Goal: Information Seeking & Learning: Learn about a topic

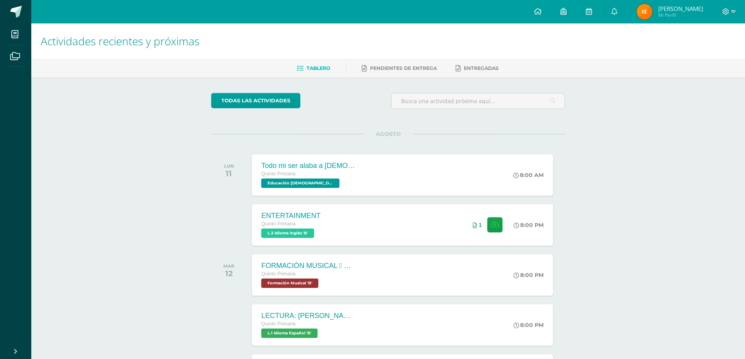
click at [726, 18] on div at bounding box center [729, 11] width 32 height 23
drag, startPoint x: 724, startPoint y: 13, endPoint x: 711, endPoint y: 17, distance: 13.2
click at [724, 13] on icon at bounding box center [725, 11] width 7 height 7
click at [693, 52] on span "Cerrar sesión" at bounding box center [708, 53] width 35 height 7
click at [690, 54] on link "Cerrar sesión" at bounding box center [704, 53] width 62 height 11
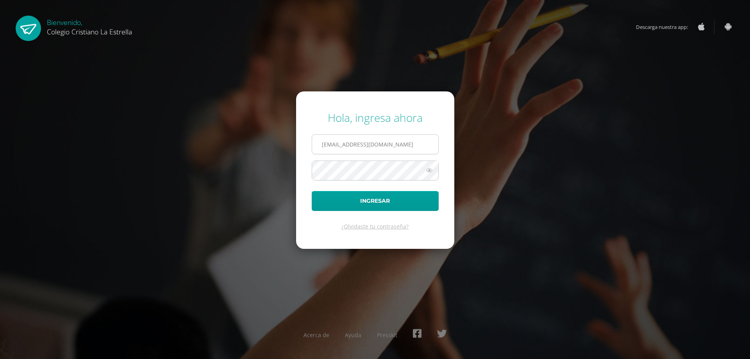
drag, startPoint x: 413, startPoint y: 138, endPoint x: 412, endPoint y: 145, distance: 7.1
click at [413, 138] on input "436@laestrella.edu.gt" at bounding box center [375, 144] width 126 height 19
type input "435@laestrella.edu.gt"
click at [396, 206] on button "Ingresar" at bounding box center [375, 201] width 127 height 20
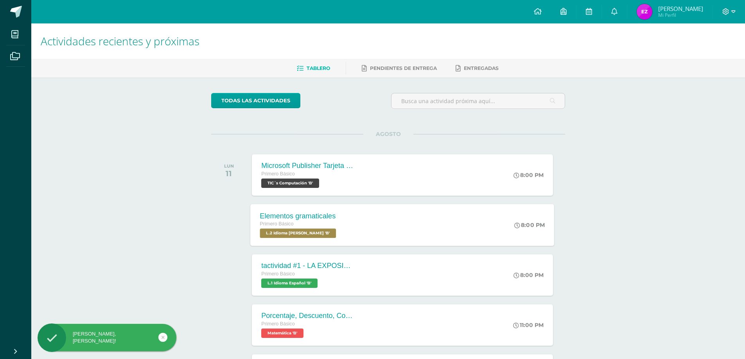
click at [382, 210] on div "Elementos gramaticales Primero Básico L.2 Idioma [PERSON_NAME] 'B' 8:00 PM Elem…" at bounding box center [403, 225] width 304 height 42
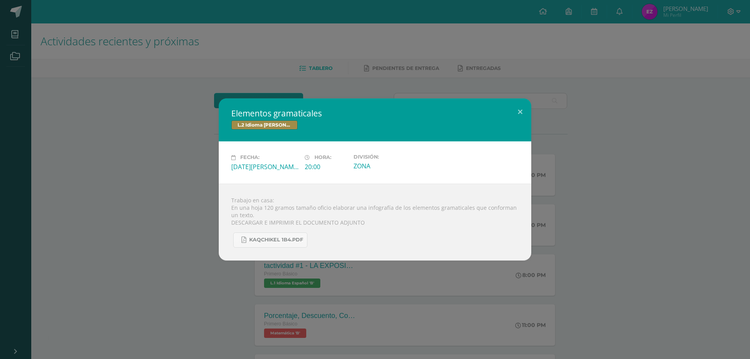
click at [589, 113] on div "Elementos gramaticales L.2 Idioma Maya Kaqchikel Fecha: Lunes 11 de Agosto Hora…" at bounding box center [375, 180] width 744 height 162
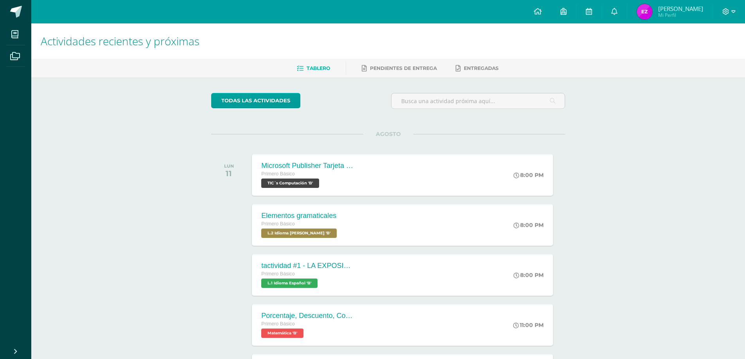
click at [380, 200] on div "AGOSTO LUN 11 Microsoft Publisher Tarjeta de invitación Primero Básico TIC´s Co…" at bounding box center [388, 290] width 354 height 313
click at [379, 217] on div "Elementos gramaticales Primero Básico L.2 Idioma Maya Kaqchikel 'B' 8:00 PM Ele…" at bounding box center [403, 225] width 304 height 42
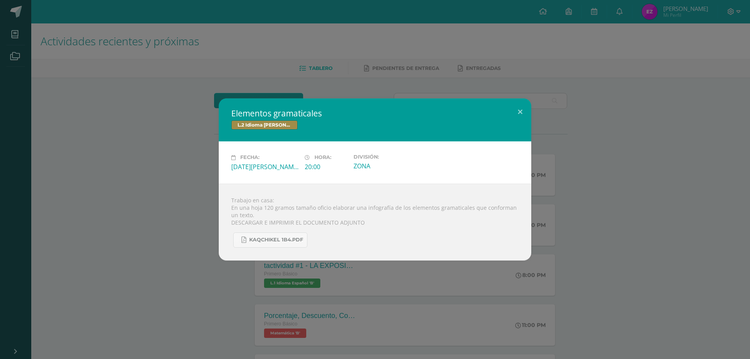
click at [153, 134] on div "Elementos gramaticales L.2 Idioma Maya Kaqchikel Fecha: Lunes 11 de Agosto Hora…" at bounding box center [375, 180] width 744 height 162
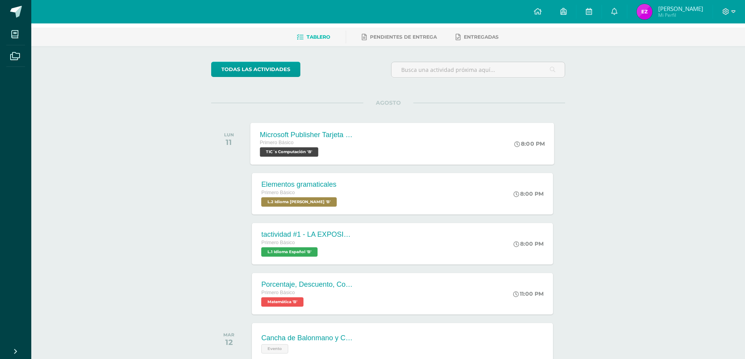
scroll to position [78, 0]
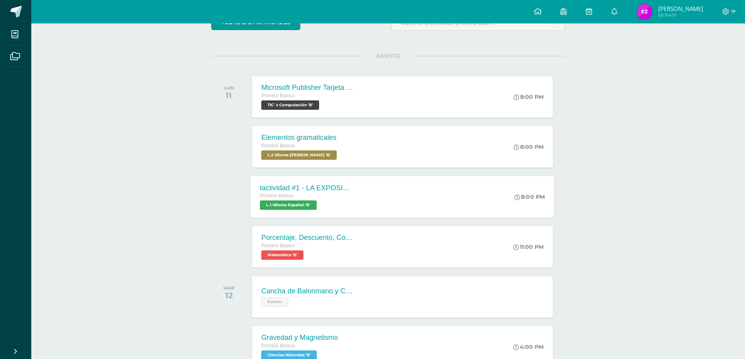
click at [380, 197] on div "tactividad #1 - LA EXPOSICIÓN ORAL Primero Básico L.1 Idioma Español 'B' 8:00 P…" at bounding box center [403, 197] width 304 height 42
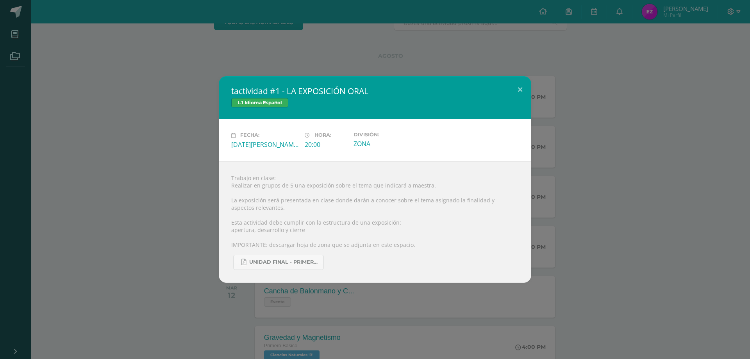
click at [108, 139] on div "tactividad #1 - LA EXPOSICIÓN ORAL L.1 Idioma Español Fecha: Lunes 11 de Agosto…" at bounding box center [375, 179] width 744 height 206
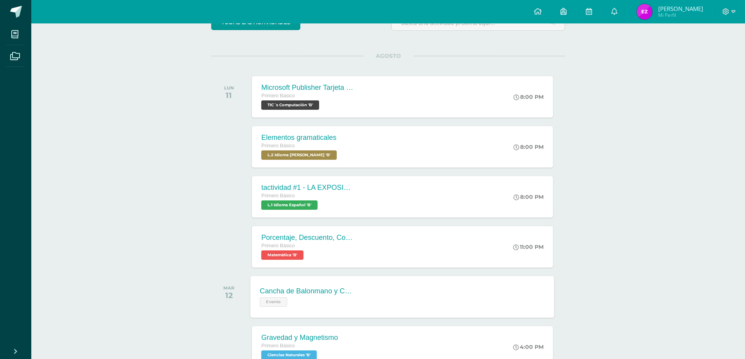
click at [328, 293] on div "Cancha de Balonmano y Contenido" at bounding box center [307, 291] width 95 height 8
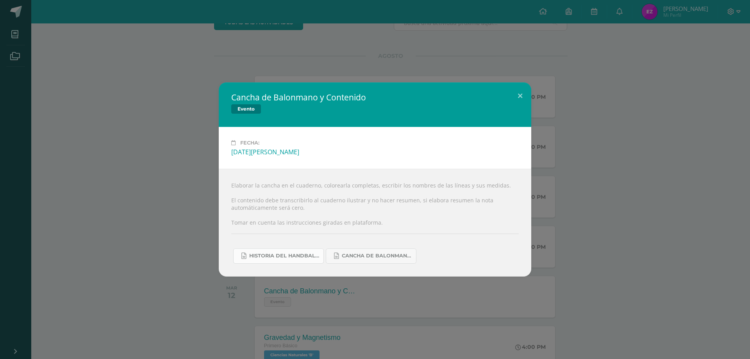
click at [271, 260] on link "Historia del handball.docx" at bounding box center [278, 256] width 91 height 15
click at [362, 259] on span "Cancha de Balonmano.docx" at bounding box center [377, 256] width 70 height 6
click at [156, 226] on div "Cancha de Balonmano y Contenido Evento Fecha: Martes 12 de Agosto Elaborar la c…" at bounding box center [375, 179] width 744 height 194
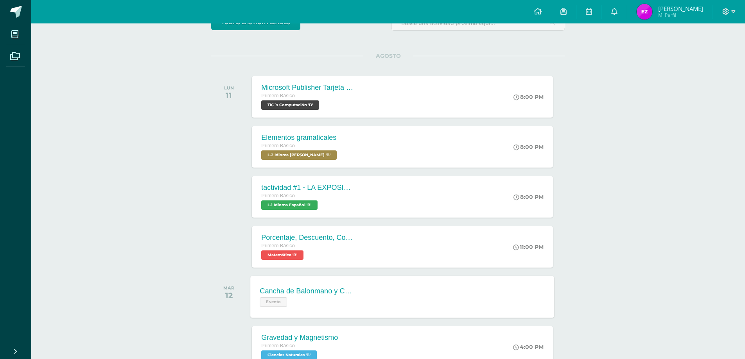
click at [324, 301] on div "Evento" at bounding box center [307, 301] width 95 height 11
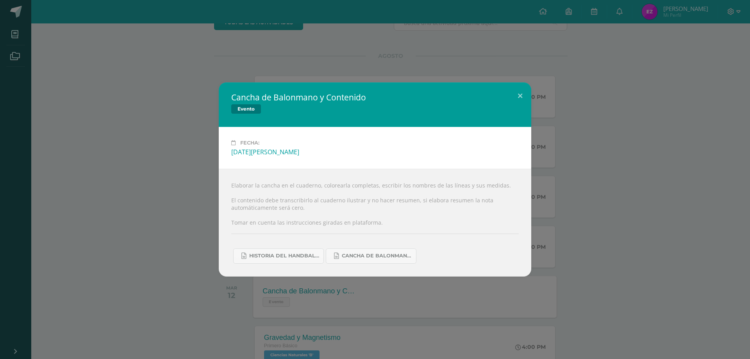
click at [324, 301] on div "Cancha de Balonmano y Contenido Evento Fecha: Martes 12 de Agosto Elaborar la c…" at bounding box center [375, 179] width 750 height 359
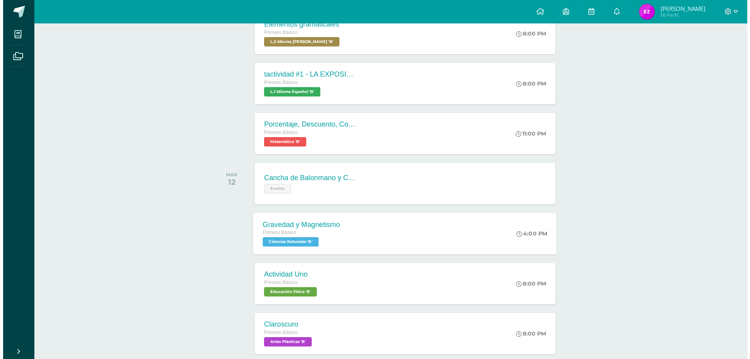
scroll to position [195, 0]
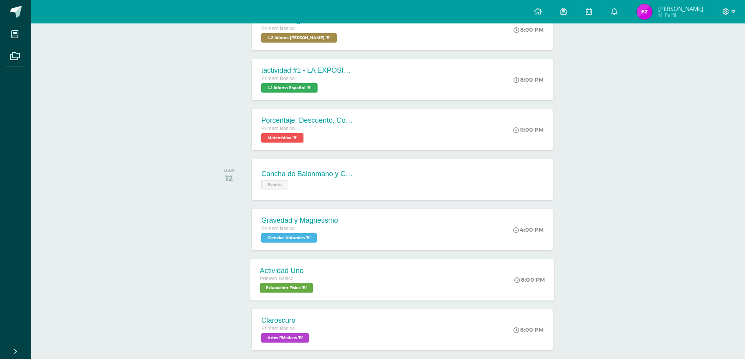
click at [331, 273] on div "Actividad Uno Primero Básico Educación Física 'B' 8:00 PM Actividad Uno Educaci…" at bounding box center [403, 280] width 304 height 42
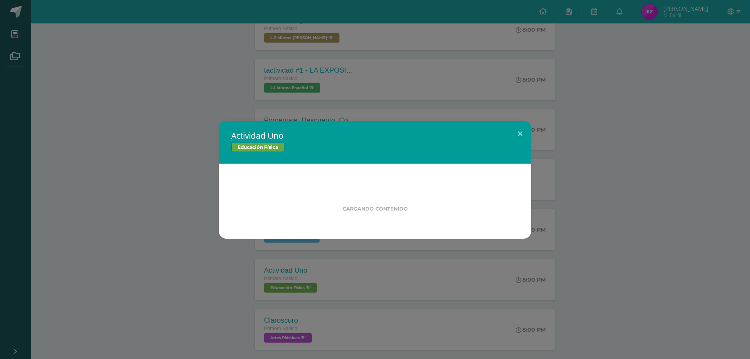
drag, startPoint x: 318, startPoint y: 236, endPoint x: 167, endPoint y: 225, distance: 152.0
click at [167, 225] on div "Actividad Uno Educación Física Cargando contenido" at bounding box center [375, 180] width 744 height 118
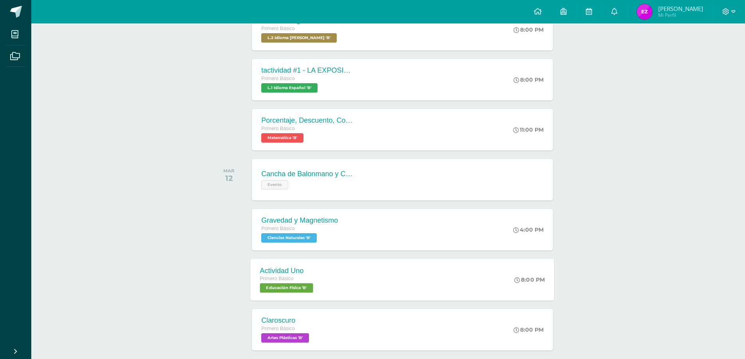
click at [315, 289] on div "Primero Básico Educación Física 'B'" at bounding box center [287, 284] width 55 height 18
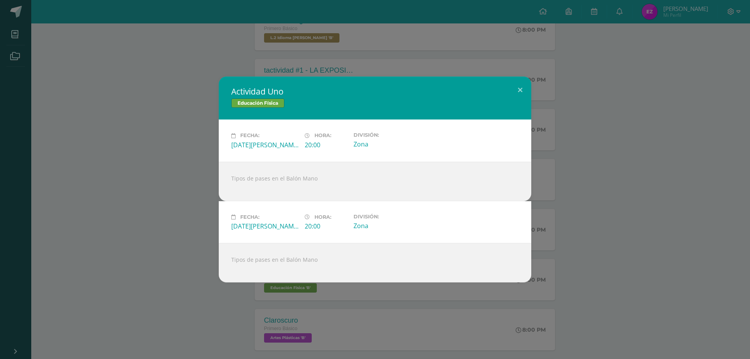
click at [172, 219] on div "Actividad Uno Educación Física Fecha: Martes 12 de Agosto Hora: 20:00 División:…" at bounding box center [375, 180] width 744 height 206
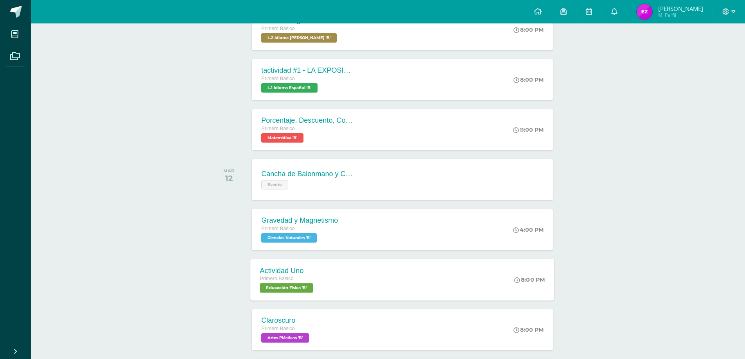
click at [333, 273] on div "Actividad Uno Primero Básico Educación Física 'B' 8:00 PM Actividad Uno Educaci…" at bounding box center [403, 280] width 304 height 42
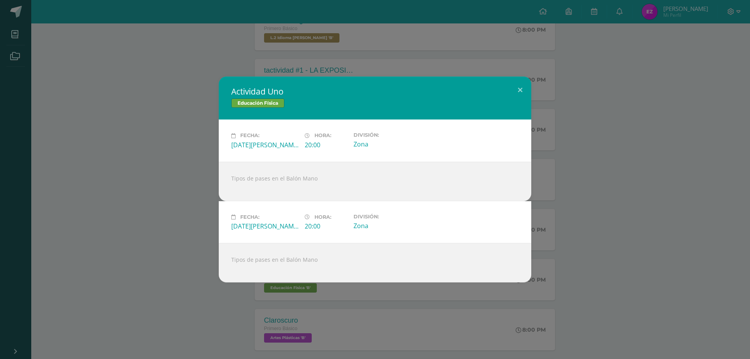
click at [214, 193] on div "Actividad Uno Educación Física Fecha: Martes 12 de Agosto Hora: 20:00 División:…" at bounding box center [375, 180] width 744 height 206
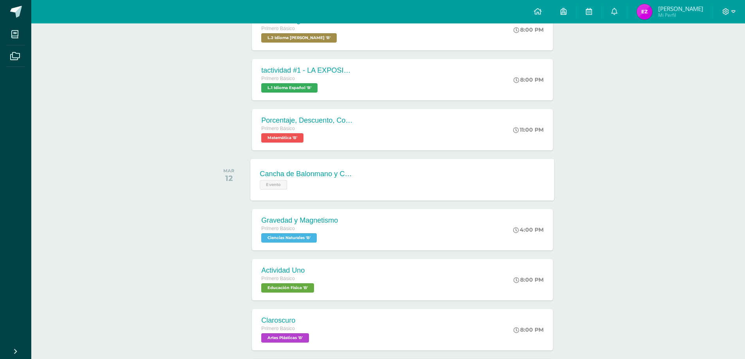
click at [304, 192] on div "Cancha de Balonmano y Contenido Evento" at bounding box center [308, 180] width 114 height 42
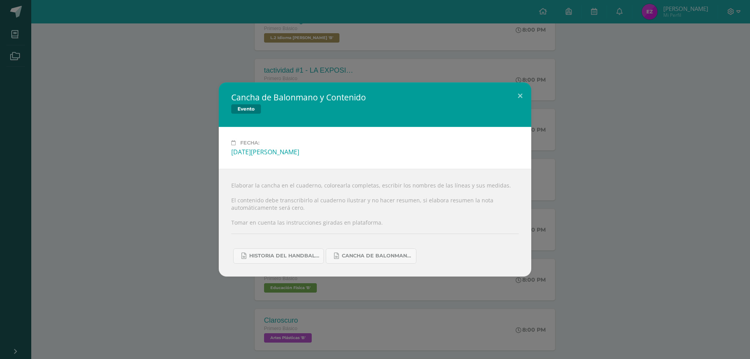
click at [192, 167] on div "Cancha de Balonmano y Contenido Evento Fecha: Martes 12 de Agosto Elaborar la c…" at bounding box center [375, 179] width 744 height 194
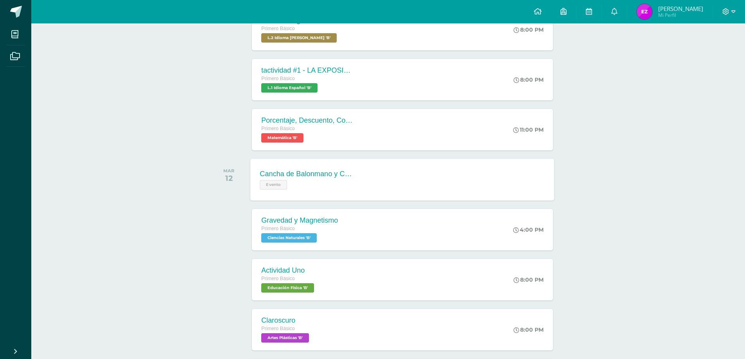
click at [274, 179] on div "Evento" at bounding box center [307, 183] width 95 height 11
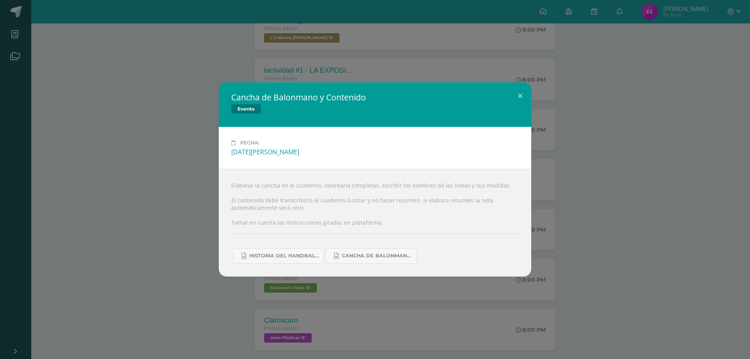
drag, startPoint x: 214, startPoint y: 263, endPoint x: 237, endPoint y: 236, distance: 35.2
click at [237, 236] on div "Cancha de Balonmano y Contenido Evento Fecha: Martes 12 de Agosto Elaborar la c…" at bounding box center [375, 179] width 744 height 194
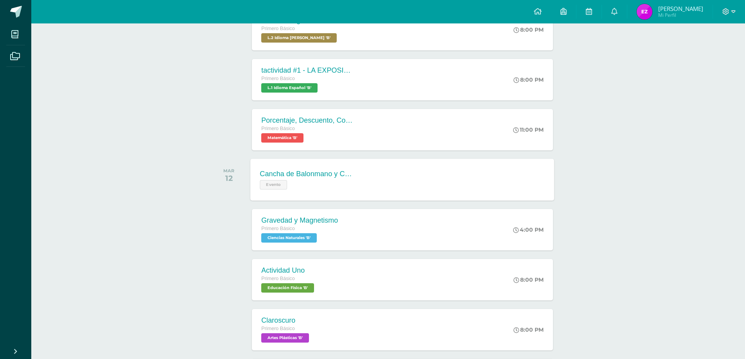
click at [294, 188] on div "Evento" at bounding box center [307, 183] width 95 height 11
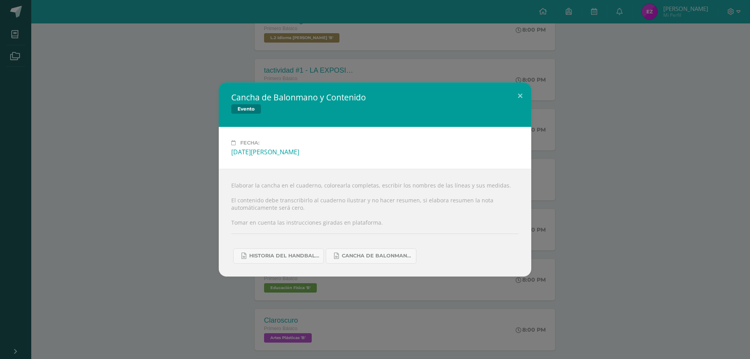
click at [130, 176] on div "Cancha de Balonmano y Contenido Evento Fecha: Martes 12 de Agosto Elaborar la c…" at bounding box center [375, 179] width 744 height 194
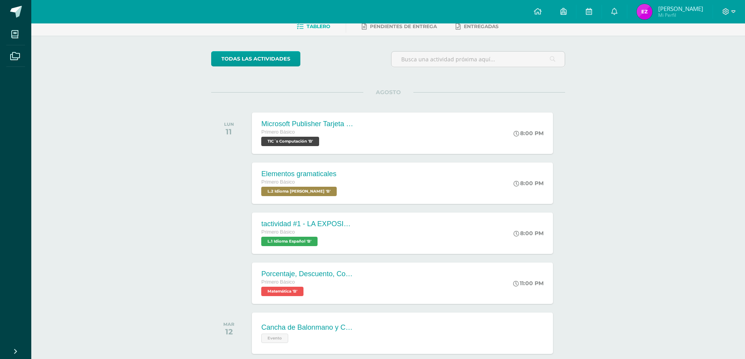
scroll to position [39, 0]
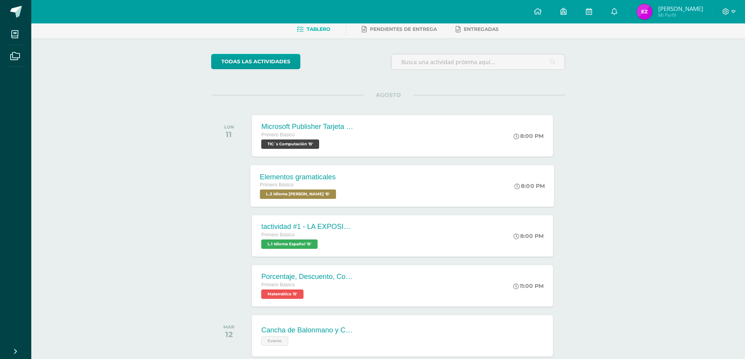
click at [317, 192] on span "L.2 Idioma [PERSON_NAME] 'B'" at bounding box center [298, 194] width 76 height 9
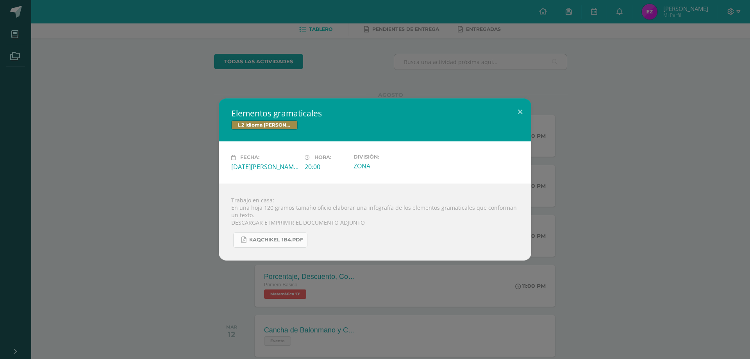
click at [265, 234] on link "KAQCHIKEL 1B4.pdf" at bounding box center [270, 240] width 74 height 15
click at [248, 238] on link "KAQCHIKEL 1B4.pdf" at bounding box center [270, 240] width 74 height 15
click at [246, 114] on h2 "Elementos gramaticales" at bounding box center [375, 113] width 288 height 11
click at [179, 126] on div "Elementos gramaticales L.2 Idioma [PERSON_NAME] Fecha: [DATE][PERSON_NAME] Hora…" at bounding box center [375, 180] width 744 height 162
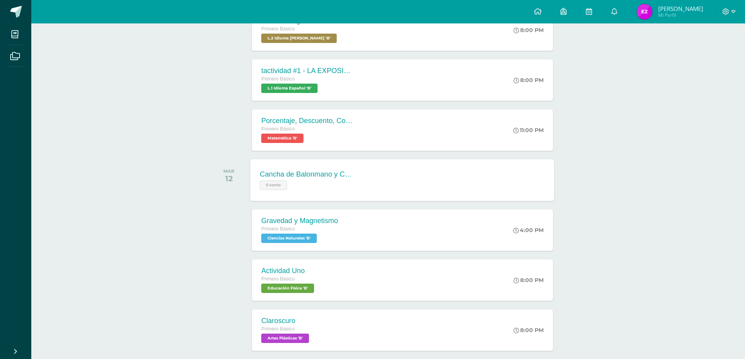
scroll to position [195, 0]
click at [342, 243] on div "Gravedad y Magnetismo Primero Básico Ciencias Naturales 'B'" at bounding box center [299, 230] width 96 height 42
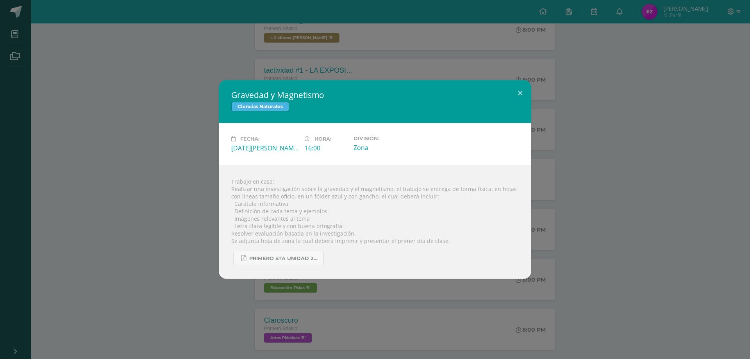
click at [315, 211] on div "Trabajo en casa: Realizar una investigación sobre la gravedad y el magnetismo, …" at bounding box center [375, 222] width 313 height 114
drag, startPoint x: 335, startPoint y: 200, endPoint x: 342, endPoint y: 200, distance: 6.3
click at [341, 199] on div "Trabajo en casa: Realizar una investigación sobre la gravedad y el magnetismo, …" at bounding box center [375, 222] width 313 height 114
click at [407, 205] on div "Trabajo en casa: Realizar una investigación sobre la gravedad y el magnetismo, …" at bounding box center [375, 222] width 313 height 114
click at [197, 186] on div "Gravedad y Magnetismo Ciencias Naturales Fecha: [DATE][PERSON_NAME] Hora: 16:00…" at bounding box center [375, 179] width 744 height 199
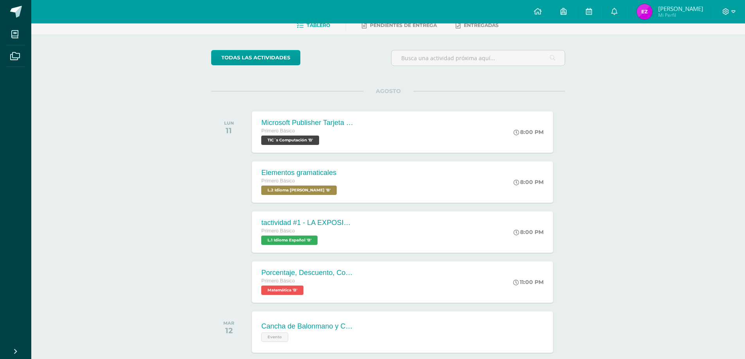
scroll to position [0, 0]
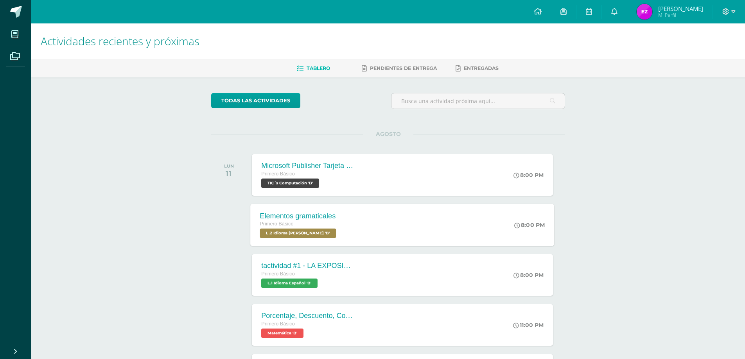
click at [361, 233] on div "Elementos gramaticales Primero Básico L.2 Idioma [PERSON_NAME] 'B' 8:00 PM Elem…" at bounding box center [403, 225] width 304 height 42
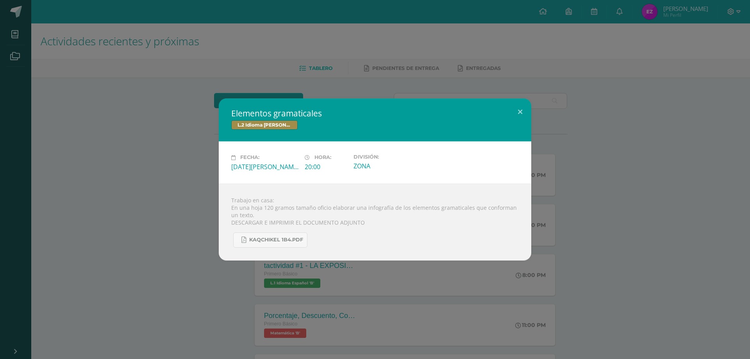
click at [113, 121] on div "Elementos gramaticales L.2 Idioma [PERSON_NAME] Fecha: [DATE][PERSON_NAME] Hora…" at bounding box center [375, 180] width 744 height 162
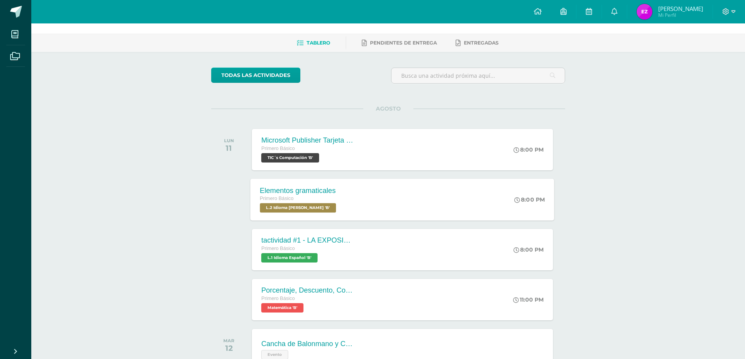
scroll to position [39, 0]
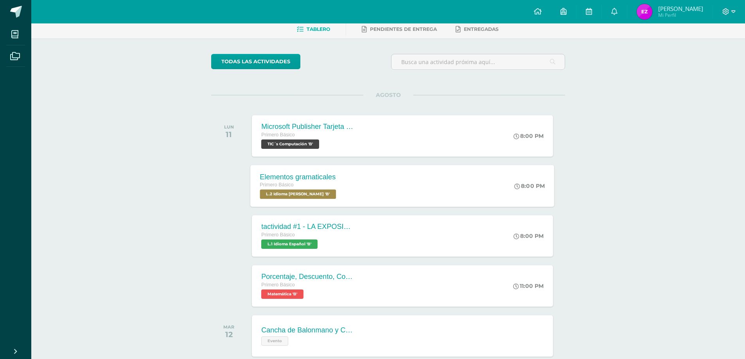
click at [310, 182] on div "Primero Básico" at bounding box center [299, 185] width 78 height 9
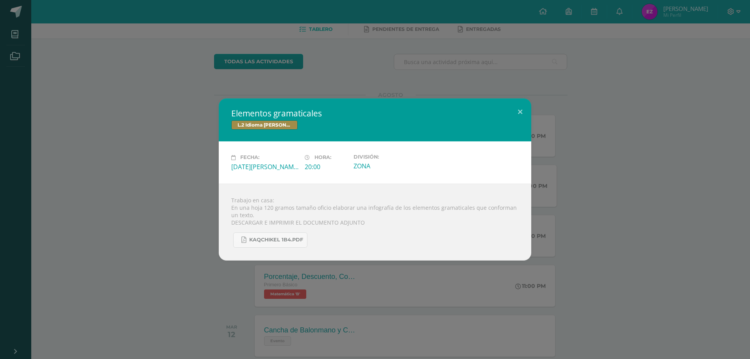
drag, startPoint x: 116, startPoint y: 156, endPoint x: 149, endPoint y: 168, distance: 34.9
click at [116, 156] on div "Elementos gramaticales L.2 Idioma [PERSON_NAME] Fecha: [DATE][PERSON_NAME] Hora…" at bounding box center [375, 180] width 744 height 162
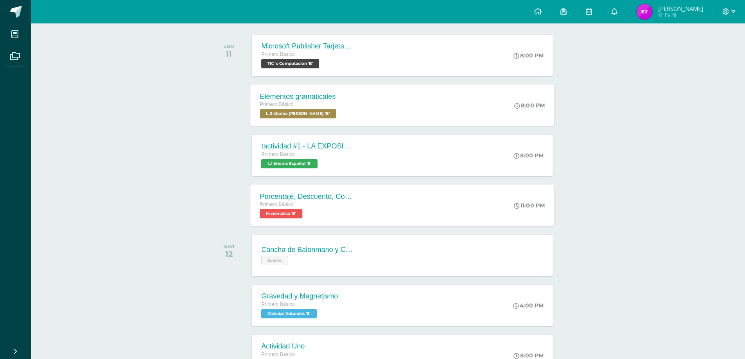
scroll to position [156, 0]
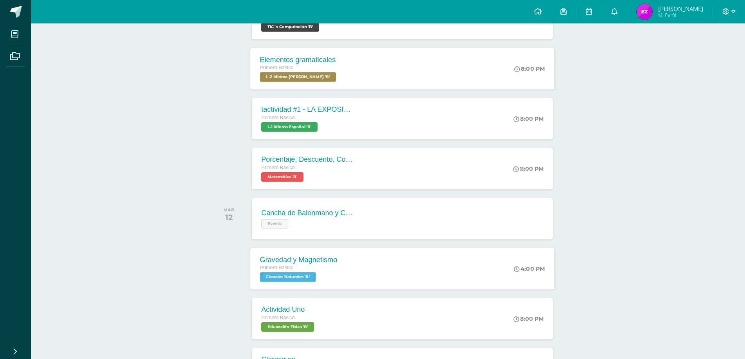
click at [338, 270] on div "Gravedad y Magnetismo Primero Básico Ciencias Naturales 'B'" at bounding box center [299, 269] width 96 height 42
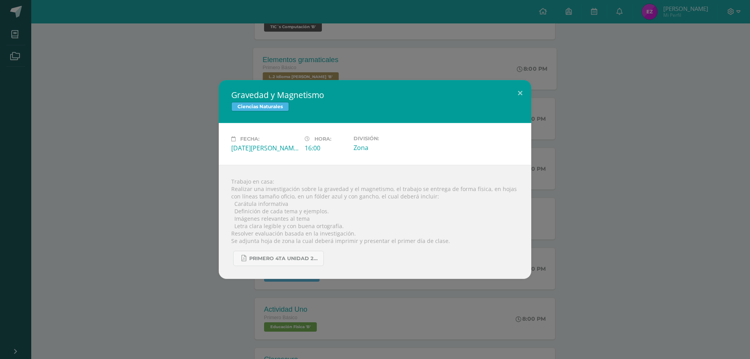
click at [121, 215] on div "Gravedad y Magnetismo Ciencias Naturales Fecha: [DATE][PERSON_NAME] Hora: 16:00…" at bounding box center [375, 179] width 744 height 199
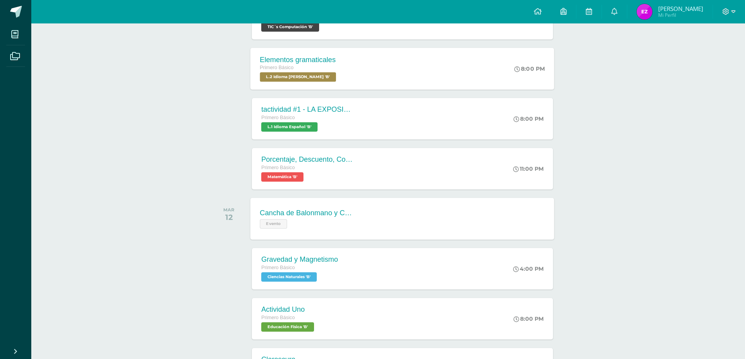
click at [345, 225] on div "Evento" at bounding box center [307, 222] width 95 height 11
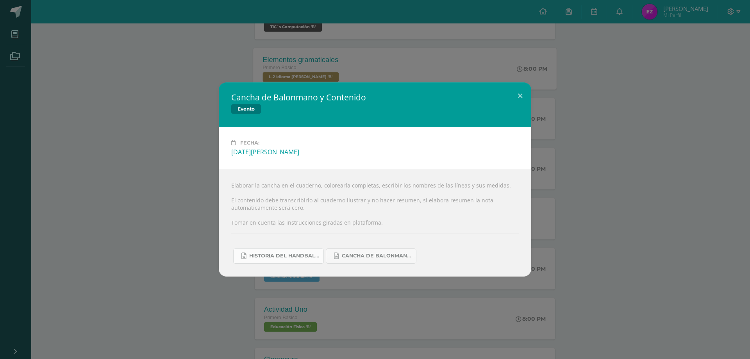
click at [268, 260] on link "Historia del handball.docx" at bounding box center [278, 256] width 91 height 15
click at [642, 155] on div "Cancha de Balonmano y Contenido Evento Fecha: Martes 12 de Agosto Elaborar la c…" at bounding box center [375, 179] width 744 height 194
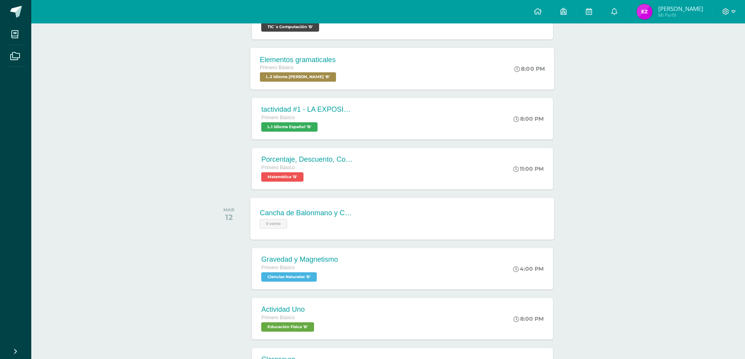
click at [386, 215] on div "Cancha de Balonmano y Contenido Evento Cancha de Balonmano y Contenido Evento F…" at bounding box center [403, 219] width 304 height 42
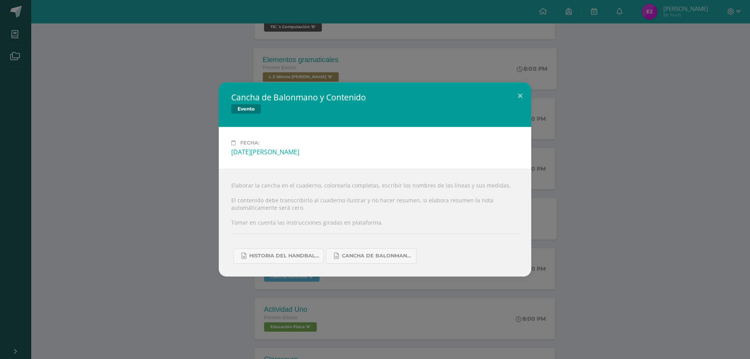
click at [161, 201] on div "Cancha de Balonmano y Contenido Evento Fecha: Martes 12 de Agosto Elaborar la c…" at bounding box center [375, 179] width 744 height 194
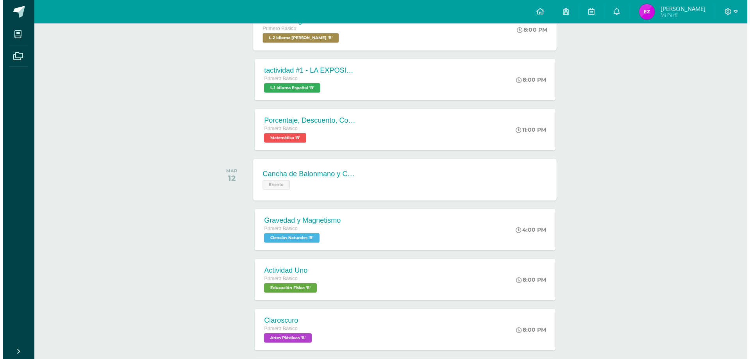
scroll to position [352, 0]
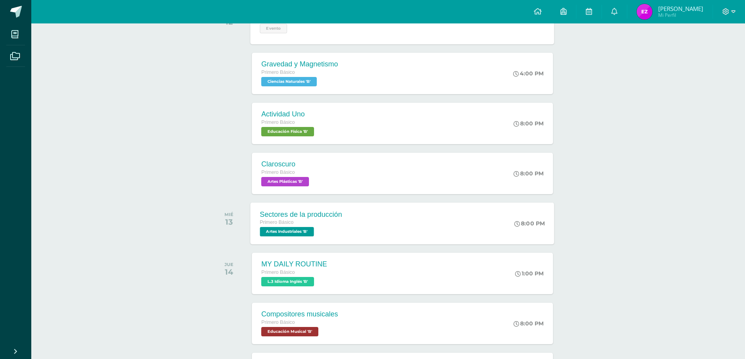
click at [315, 226] on div "Primero Básico" at bounding box center [301, 223] width 82 height 9
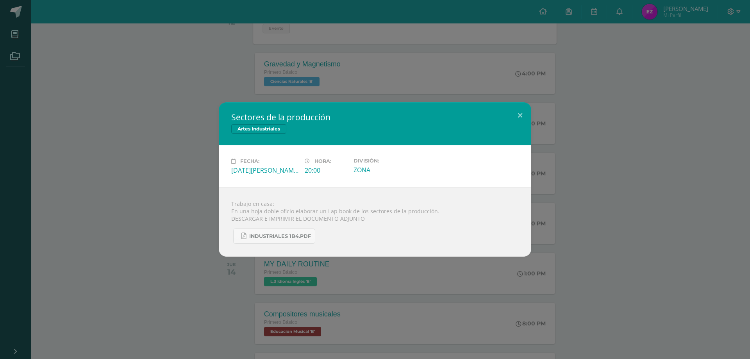
click at [161, 270] on div "Sectores de la producción Artes Industriales Fecha: Miércoles 13 de Agosto Hora…" at bounding box center [375, 179] width 750 height 359
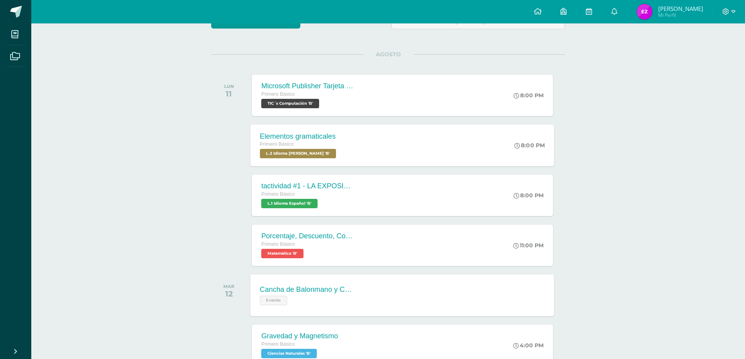
scroll to position [78, 0]
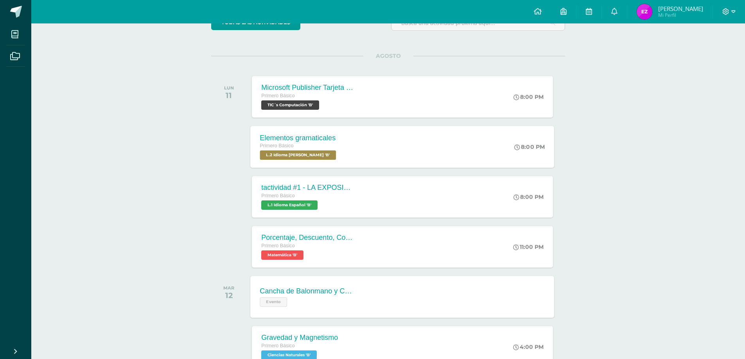
click at [349, 145] on div "Elementos gramaticales Primero Básico L.2 Idioma [PERSON_NAME] 'B' 8:00 PM Elem…" at bounding box center [403, 147] width 304 height 42
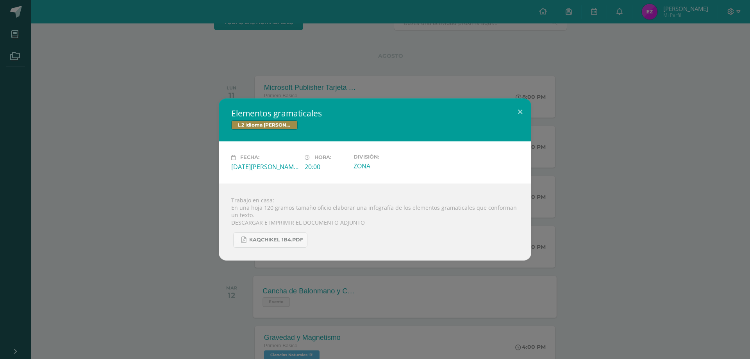
click at [224, 118] on div "Elementos gramaticales L.2 Idioma Maya Kaqchikel" at bounding box center [375, 120] width 313 height 43
click at [745, 96] on div "Elementos gramaticales L.2 Idioma [PERSON_NAME] Fecha: [DATE][PERSON_NAME] Hora…" at bounding box center [375, 179] width 750 height 359
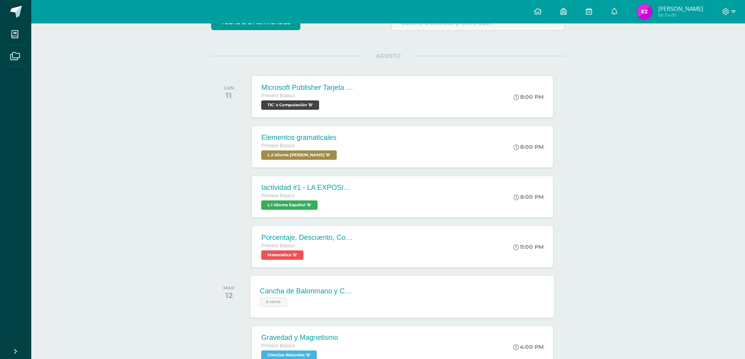
click at [671, 11] on span "Elias Josue Mi Perfil" at bounding box center [670, 12] width 70 height 16
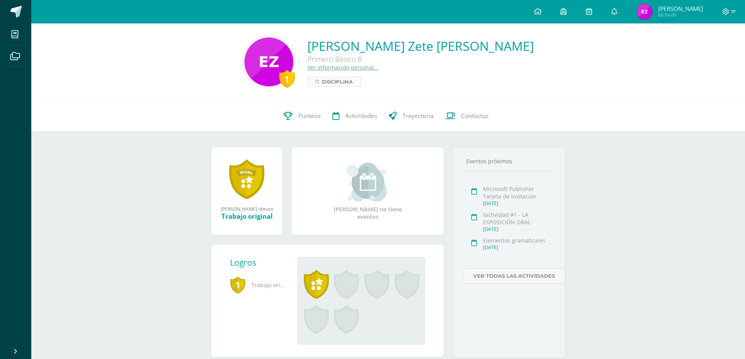
click at [353, 83] on span "Disciplina" at bounding box center [337, 81] width 31 height 9
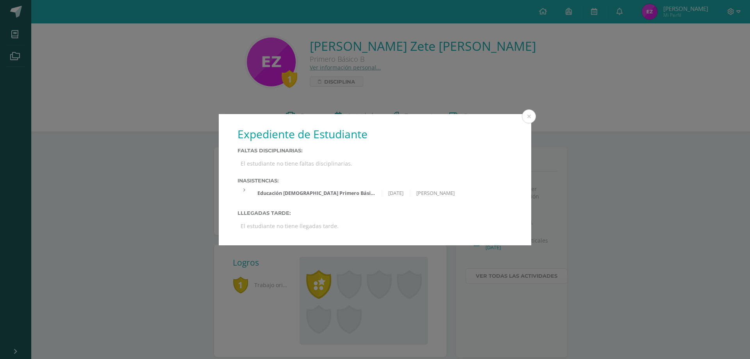
click at [629, 132] on div "Expediente de Estudiante Faltas Disciplinarias: El estudiante no tiene faltas d…" at bounding box center [375, 179] width 744 height 131
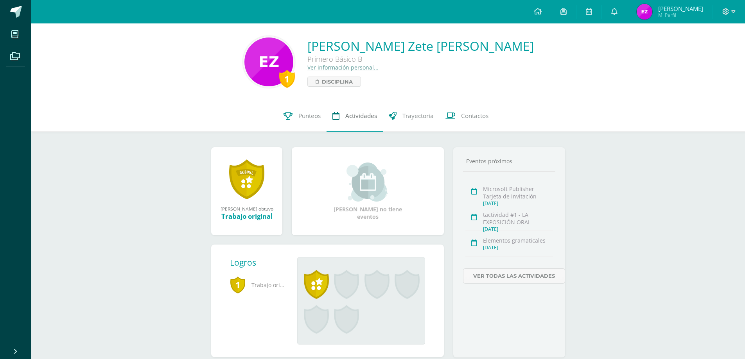
click at [331, 116] on link "Actividades" at bounding box center [354, 115] width 56 height 31
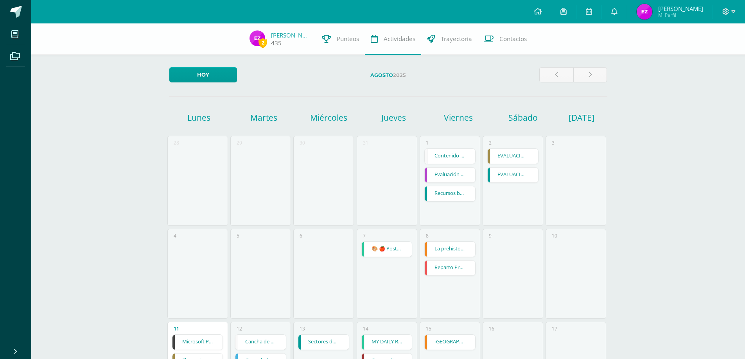
click at [267, 43] on span "2" at bounding box center [262, 43] width 9 height 10
click at [652, 10] on img at bounding box center [644, 12] width 16 height 16
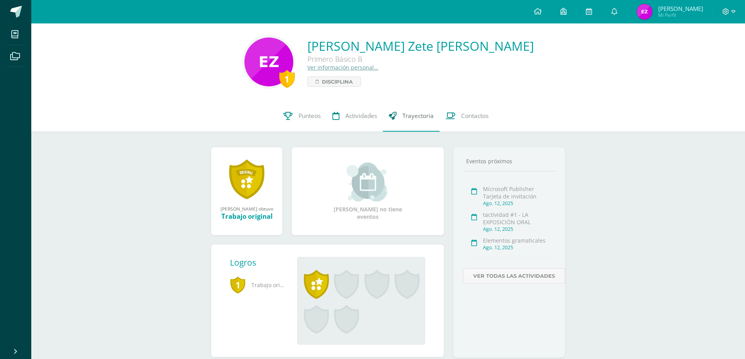
click at [394, 117] on icon at bounding box center [393, 116] width 8 height 8
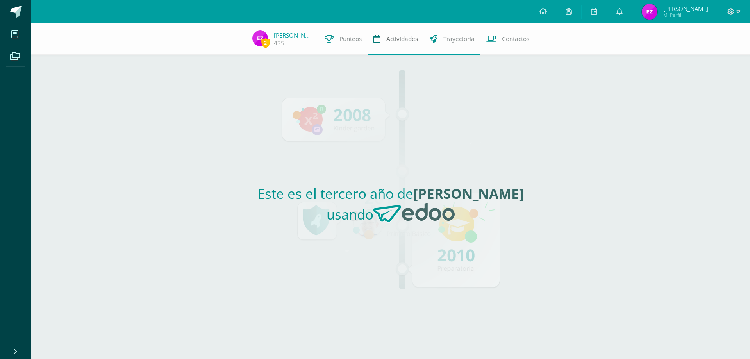
click at [391, 38] on span "Actividades" at bounding box center [403, 39] width 32 height 8
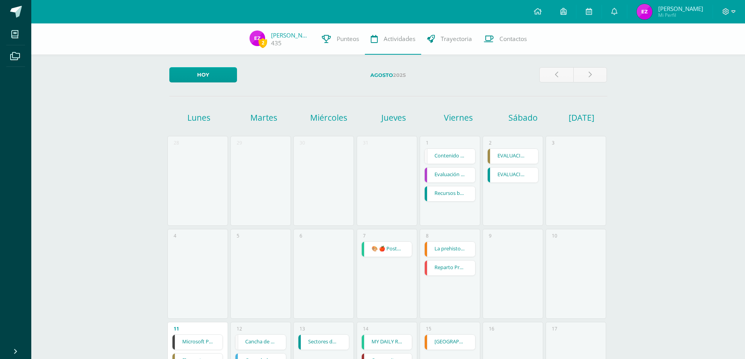
click at [350, 45] on link "Punteos" at bounding box center [340, 38] width 49 height 31
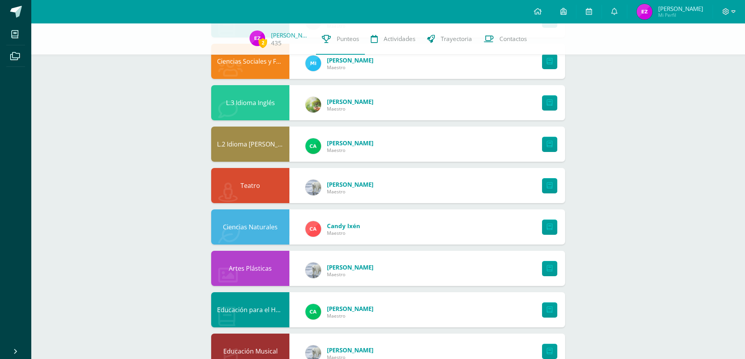
scroll to position [313, 0]
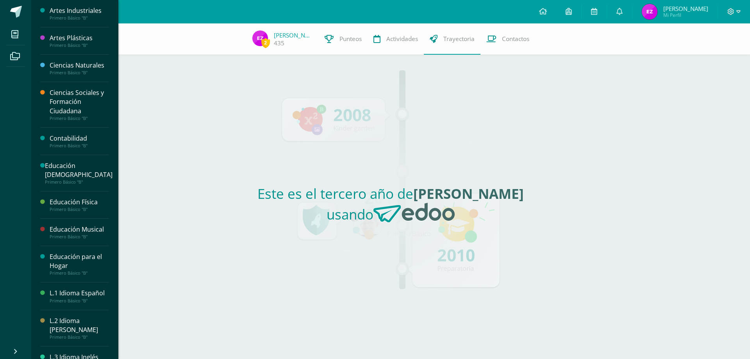
click at [217, 72] on div "Este es el tercero año de Elias Josue usando" at bounding box center [391, 207] width 360 height 304
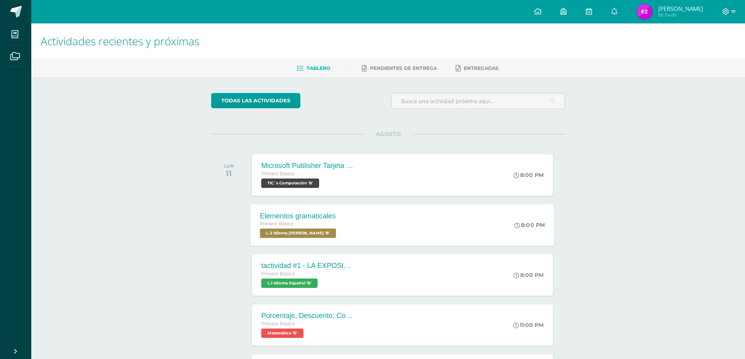
click at [332, 227] on div "Primero Básico" at bounding box center [299, 224] width 78 height 9
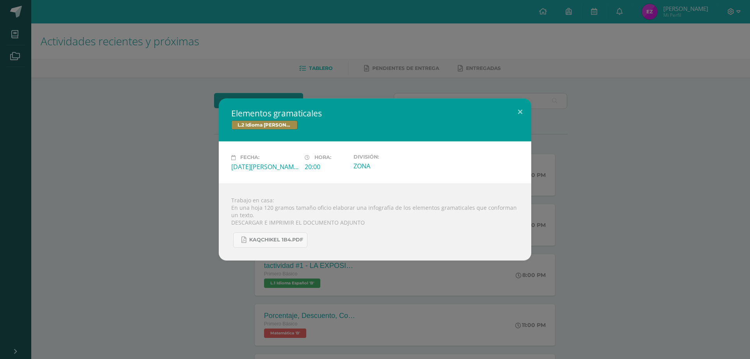
click at [209, 178] on div "Elementos gramaticales L.2 Idioma [PERSON_NAME] Fecha: [DATE][PERSON_NAME] Hora…" at bounding box center [375, 180] width 744 height 162
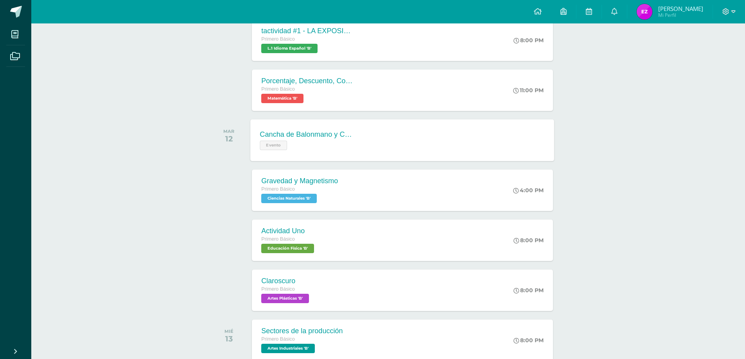
scroll to position [274, 0]
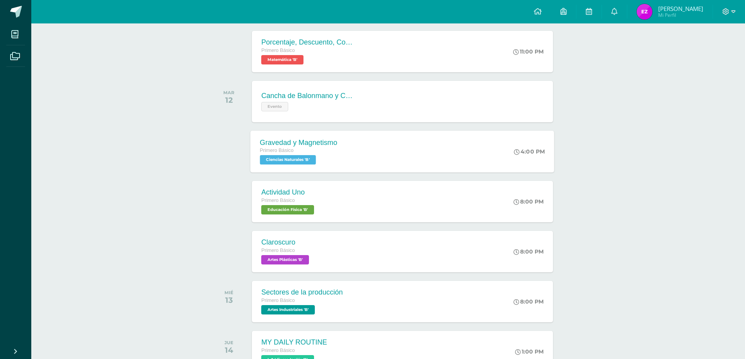
click at [284, 150] on span "Primero Básico" at bounding box center [277, 150] width 34 height 5
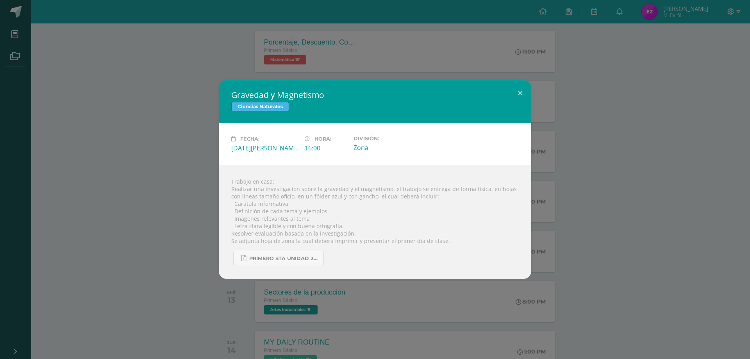
click at [173, 133] on div "Gravedad y Magnetismo Ciencias Naturales Fecha: [DATE][PERSON_NAME] Hora: 16:00…" at bounding box center [375, 179] width 744 height 199
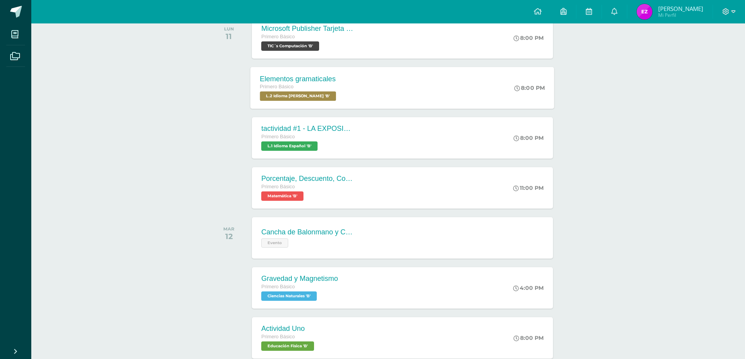
scroll to position [117, 0]
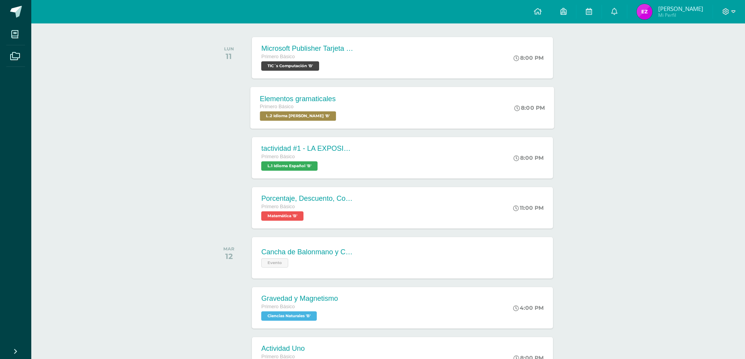
click at [358, 120] on div "Elementos gramaticales Primero Básico L.2 Idioma [PERSON_NAME] 'B' 8:00 PM Elem…" at bounding box center [403, 108] width 304 height 42
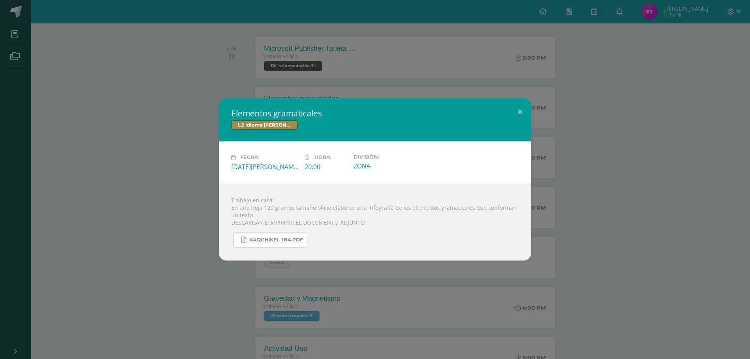
click at [264, 236] on link "KAQCHIKEL 1B4.pdf" at bounding box center [270, 240] width 74 height 15
drag, startPoint x: 173, startPoint y: 122, endPoint x: 177, endPoint y: 127, distance: 6.4
click at [173, 123] on div "Elementos gramaticales L.2 Idioma [PERSON_NAME] Fecha: [DATE][PERSON_NAME] Hora…" at bounding box center [375, 180] width 744 height 162
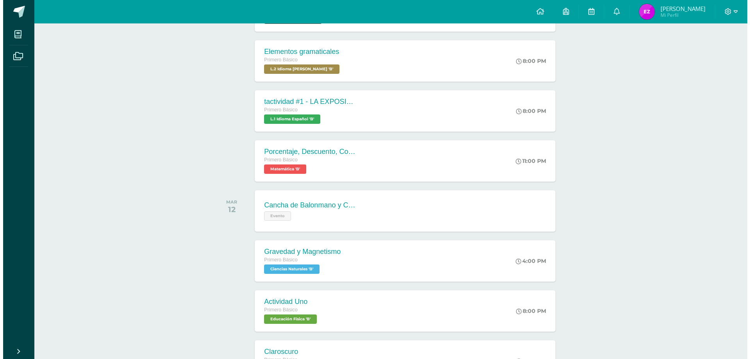
scroll to position [274, 0]
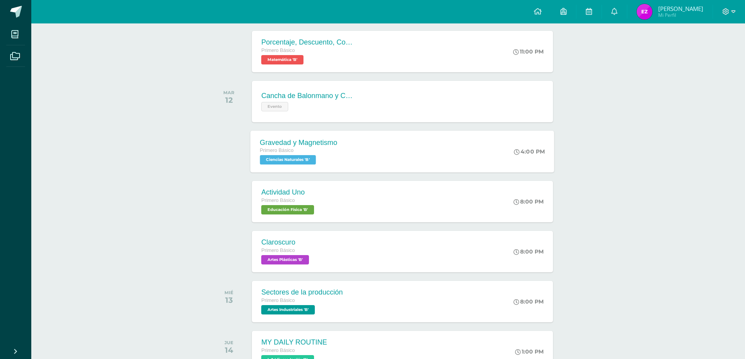
click at [316, 165] on span "Ciencias Naturales 'B'" at bounding box center [288, 159] width 56 height 9
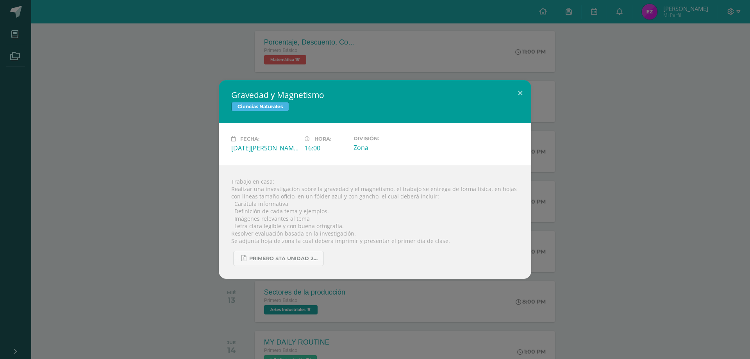
drag, startPoint x: 172, startPoint y: 161, endPoint x: 167, endPoint y: 161, distance: 5.1
click at [171, 161] on div "Gravedad y Magnetismo Ciencias Naturales Fecha: [DATE][PERSON_NAME] Hora: 16:00…" at bounding box center [375, 179] width 744 height 199
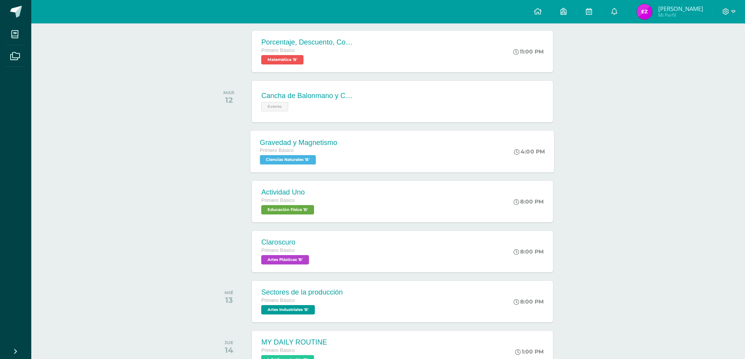
click at [282, 152] on span "Primero Básico" at bounding box center [277, 150] width 34 height 5
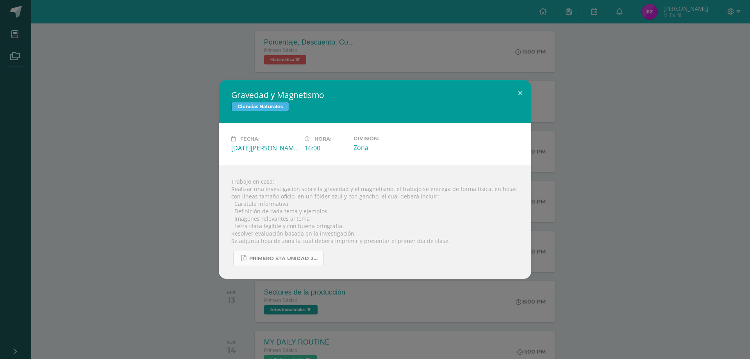
click at [265, 260] on span "primero 4ta unidad 2025.pdf" at bounding box center [284, 259] width 70 height 6
